Goal: Task Accomplishment & Management: Manage account settings

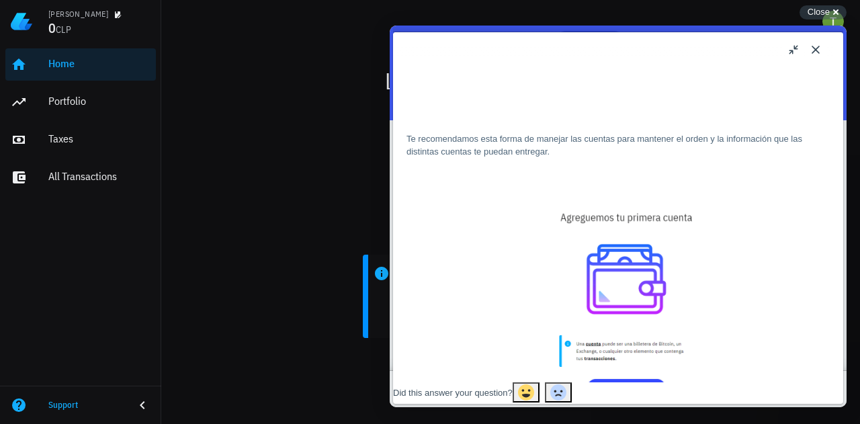
scroll to position [62, 0]
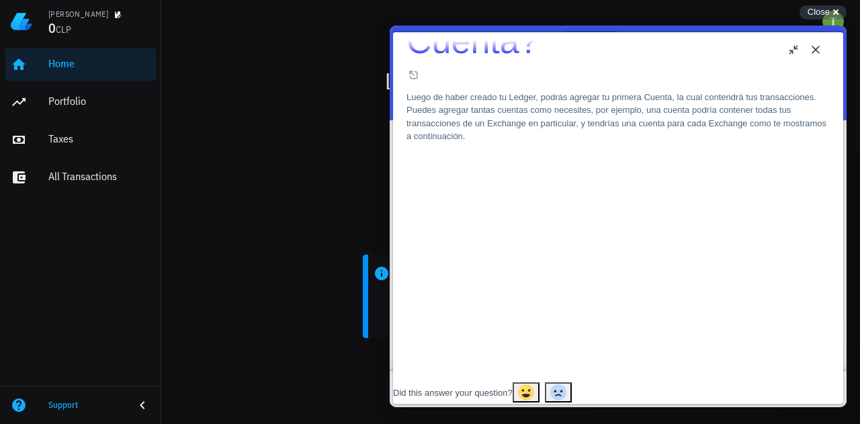
click at [823, 49] on button "Close" at bounding box center [815, 49] width 21 height 21
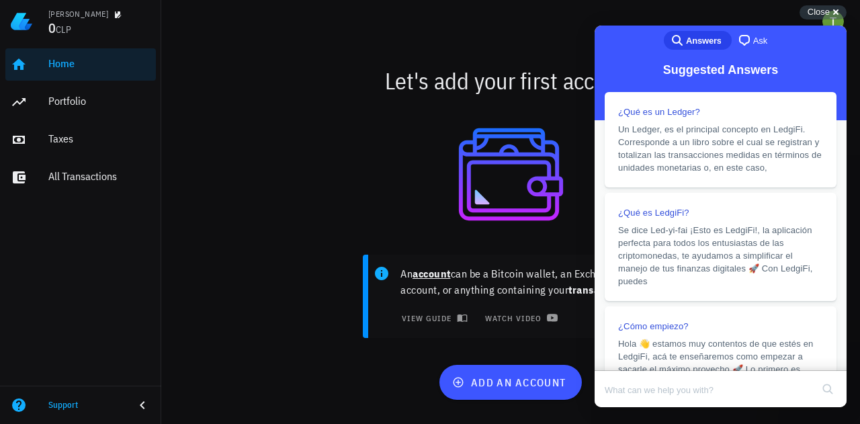
drag, startPoint x: 835, startPoint y: 0, endPoint x: 480, endPoint y: 115, distance: 372.7
click at [480, 115] on div at bounding box center [510, 174] width 682 height 128
click at [819, 9] on span "Close" at bounding box center [818, 12] width 22 height 10
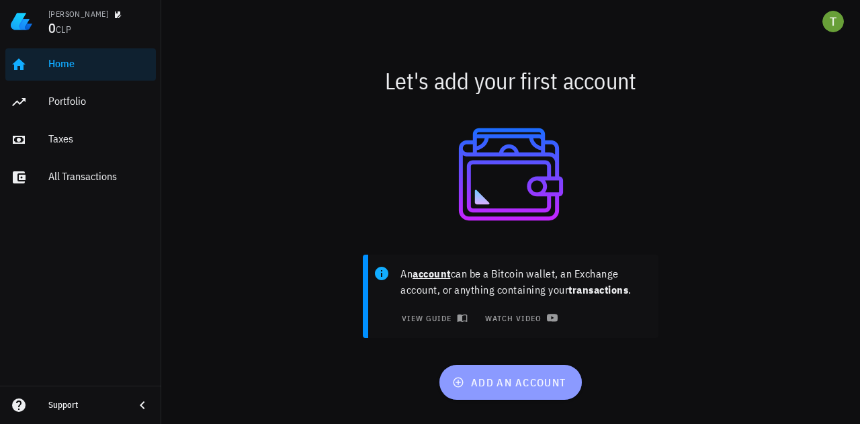
click at [506, 391] on button "add an account" at bounding box center [510, 382] width 142 height 35
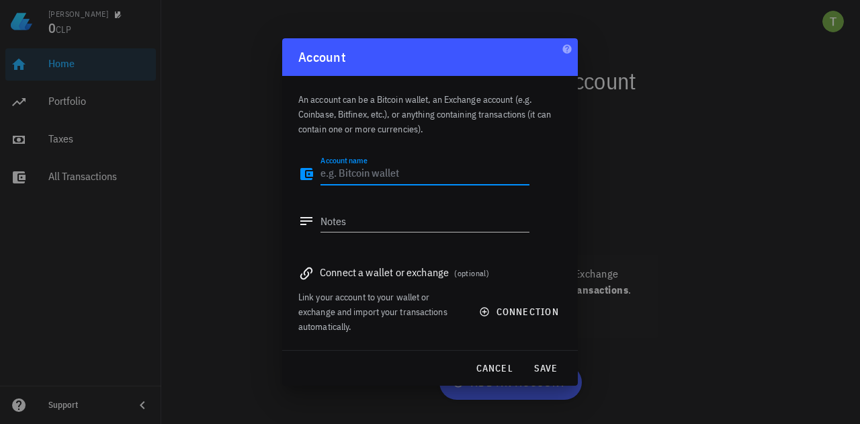
click at [375, 171] on textarea "Account name" at bounding box center [424, 173] width 209 height 21
type textarea "I"
type textarea "P"
type textarea "Investments"
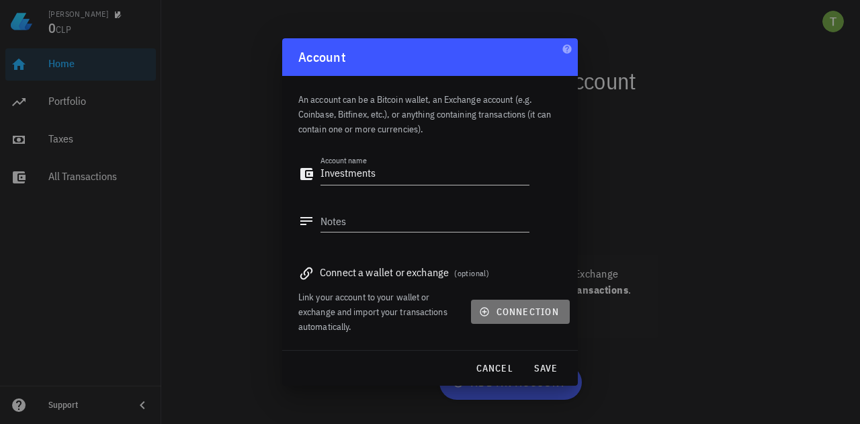
click at [544, 304] on button "connection" at bounding box center [520, 312] width 99 height 24
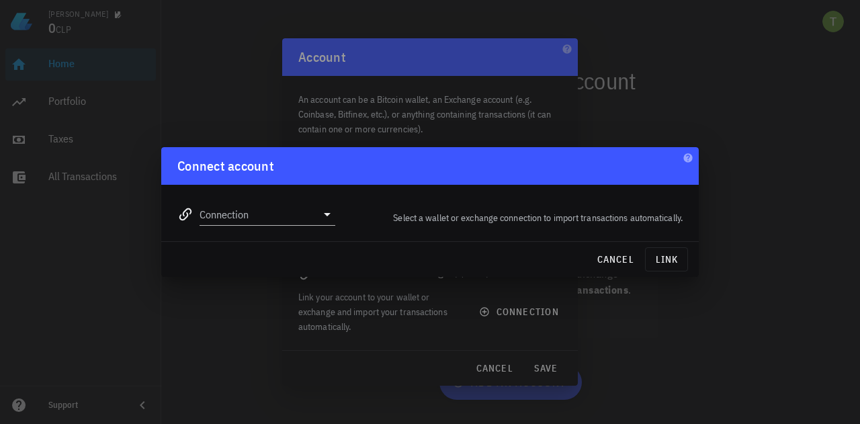
click at [318, 218] on div at bounding box center [325, 214] width 19 height 16
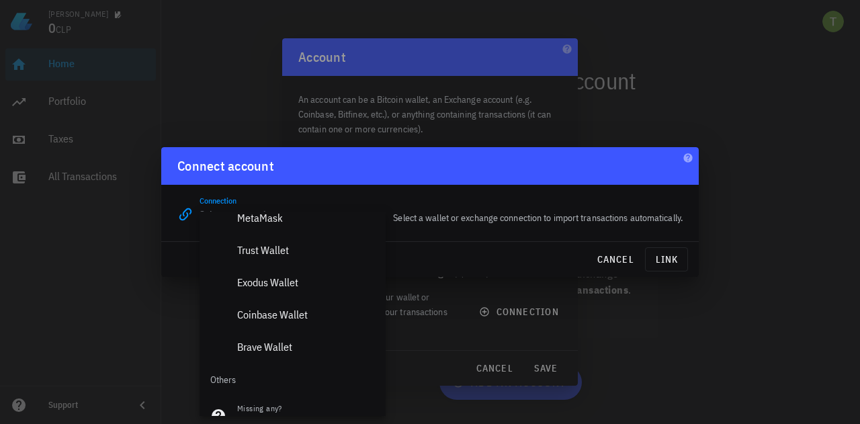
scroll to position [942, 0]
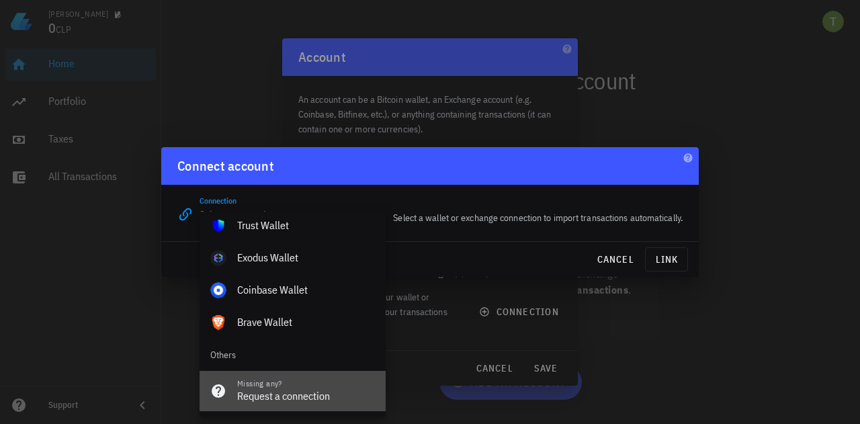
click at [283, 377] on div "Missing any? Request a connection" at bounding box center [306, 391] width 138 height 40
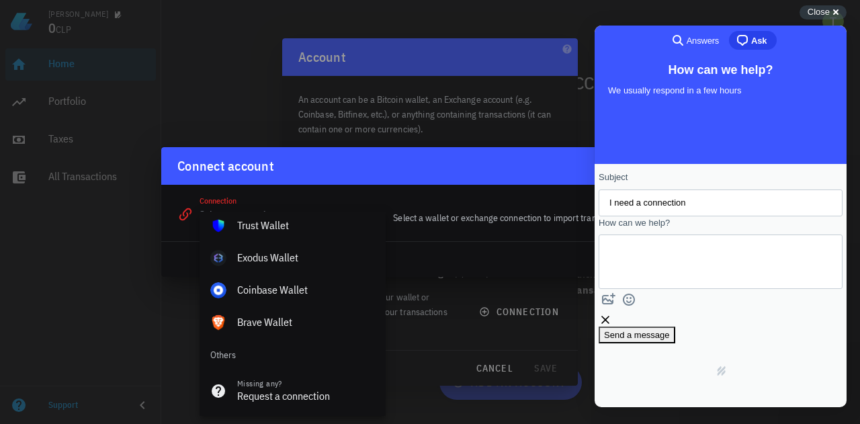
click at [686, 199] on input "I need a connection" at bounding box center [720, 203] width 222 height 24
click at [683, 252] on textarea "How can we help?" at bounding box center [670, 261] width 122 height 53
type textarea "Can you please connect to FIntual?"
click at [670, 354] on span "Send a message" at bounding box center [637, 347] width 66 height 13
click at [711, 353] on form "Subject I need a connection How can we help? Can you please connect to FIntual?…" at bounding box center [720, 264] width 244 height 187
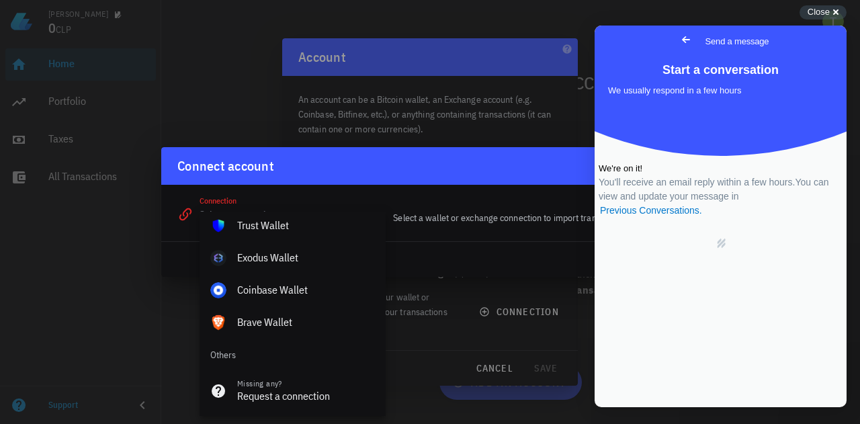
click at [451, 146] on div at bounding box center [430, 212] width 860 height 424
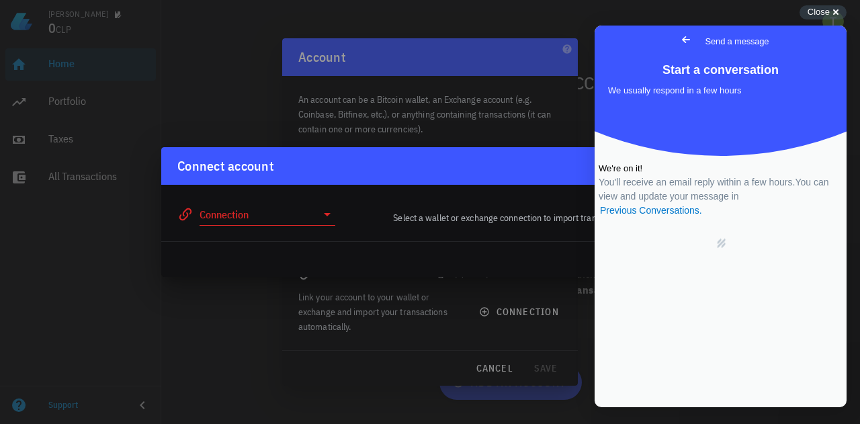
click at [533, 138] on div at bounding box center [430, 212] width 860 height 424
click at [678, 34] on span "Go back" at bounding box center [686, 40] width 16 height 16
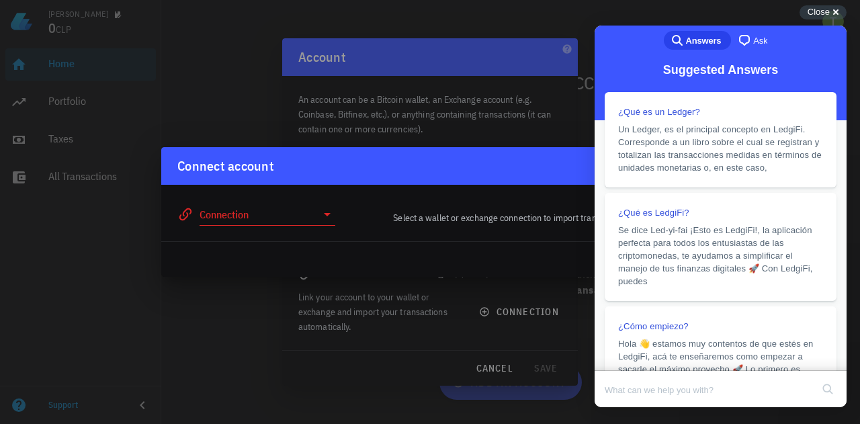
click at [816, 14] on span "Close" at bounding box center [818, 12] width 22 height 10
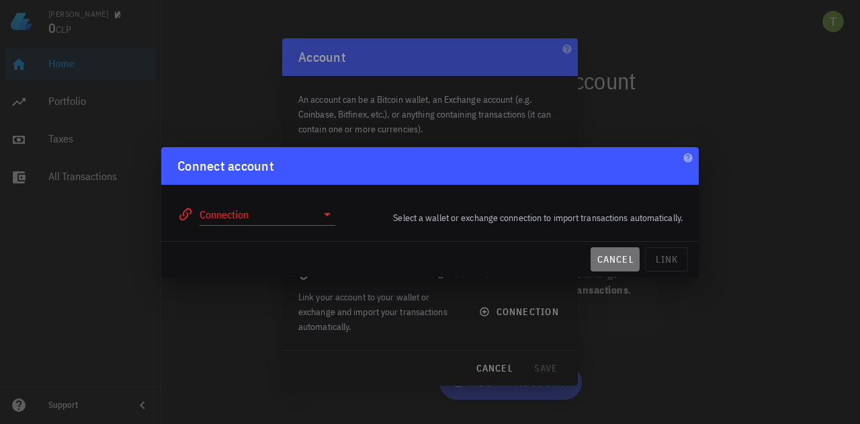
click at [612, 267] on button "cancel" at bounding box center [614, 259] width 49 height 24
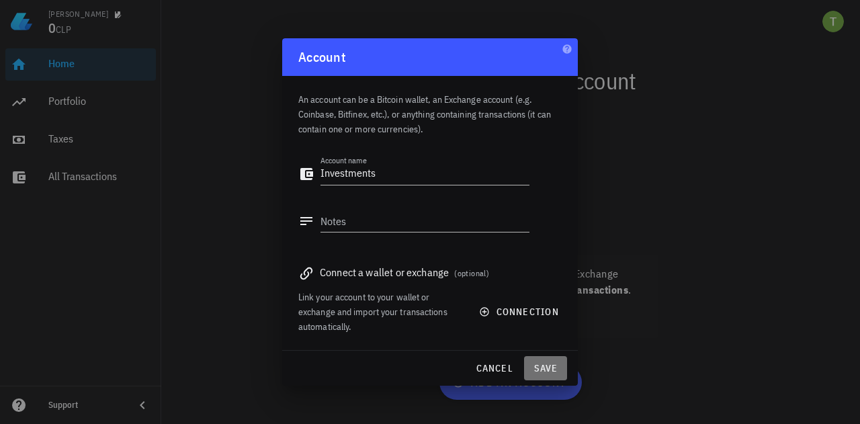
click at [550, 365] on span "save" at bounding box center [545, 368] width 32 height 12
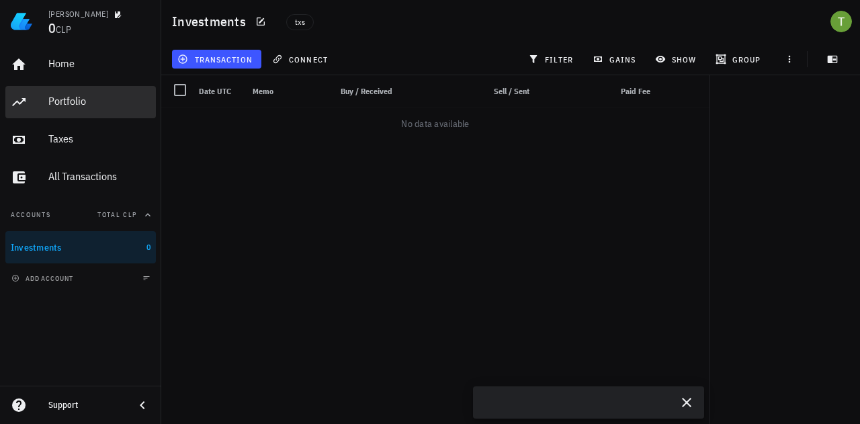
click at [74, 111] on div "Portfolio" at bounding box center [99, 102] width 102 height 30
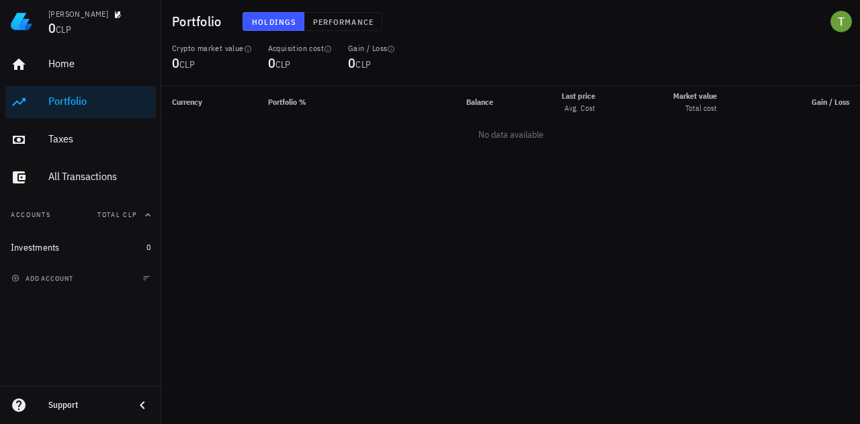
click at [118, 278] on div "add account" at bounding box center [80, 278] width 161 height 30
click at [30, 276] on span "add account" at bounding box center [43, 278] width 59 height 9
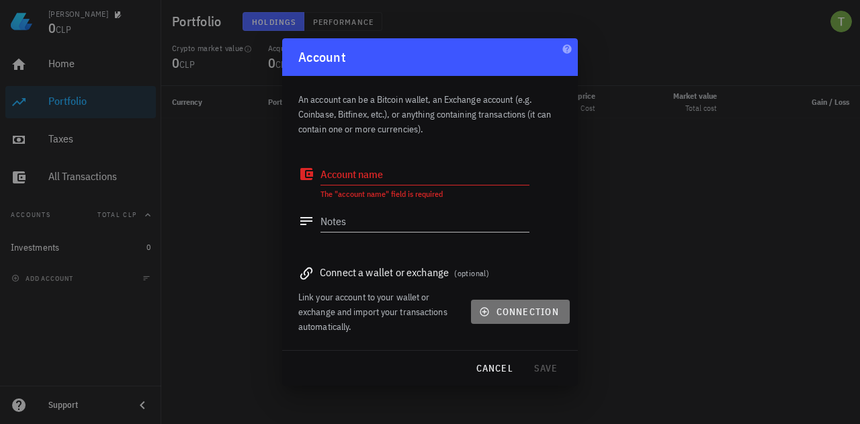
click at [503, 320] on button "connection" at bounding box center [520, 312] width 99 height 24
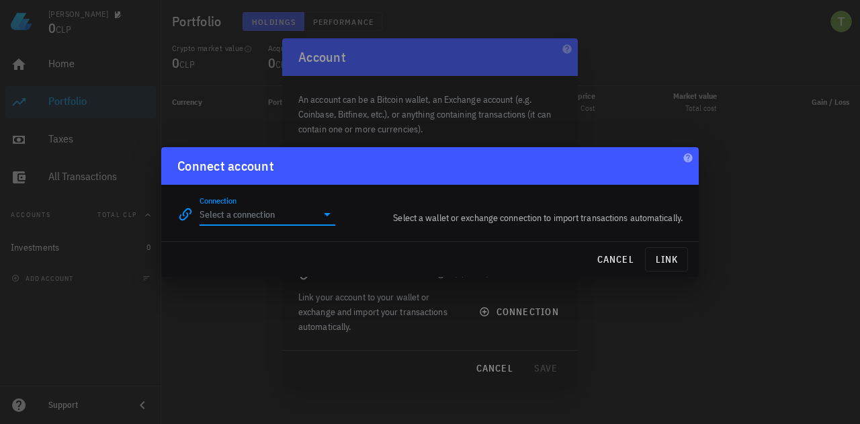
click at [283, 220] on input "Connection" at bounding box center [257, 214] width 117 height 21
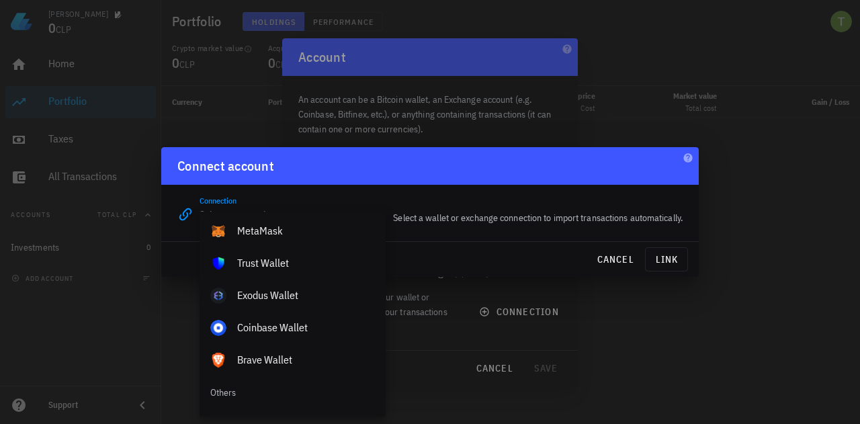
scroll to position [942, 0]
